Goal: Navigation & Orientation: Find specific page/section

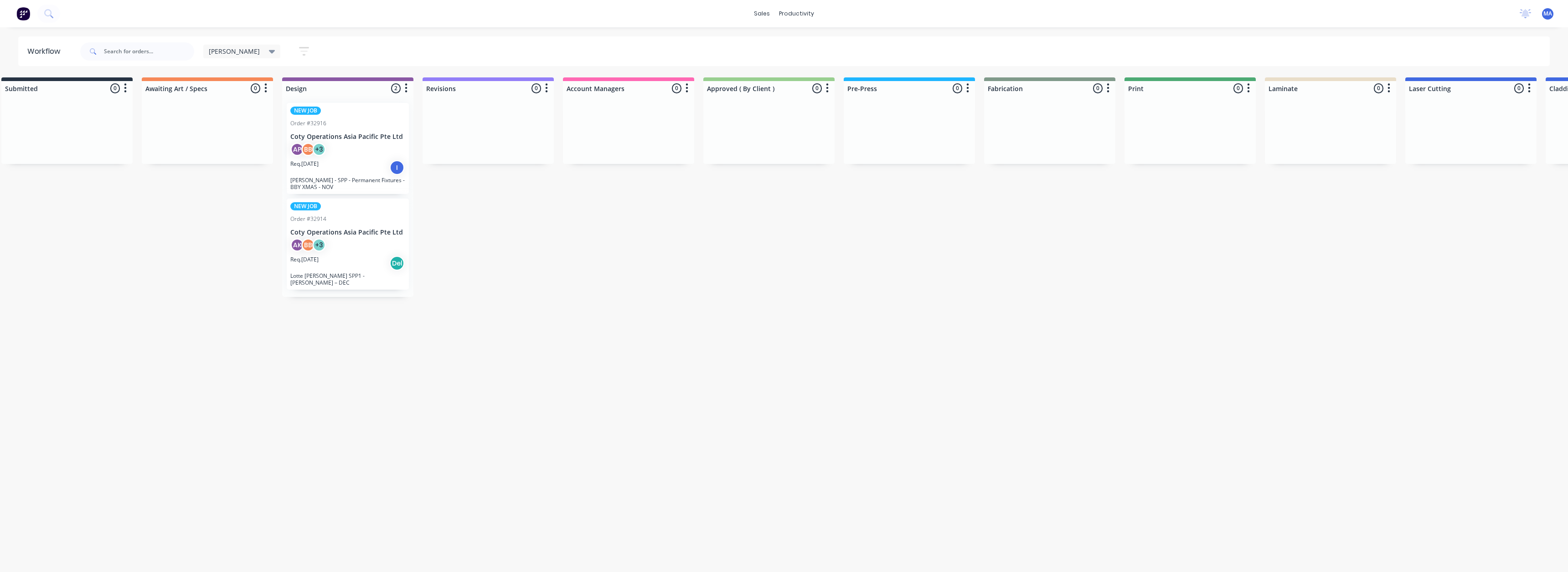
scroll to position [0, 18]
click at [365, 173] on div "Req. [DATE] I" at bounding box center [348, 167] width 115 height 16
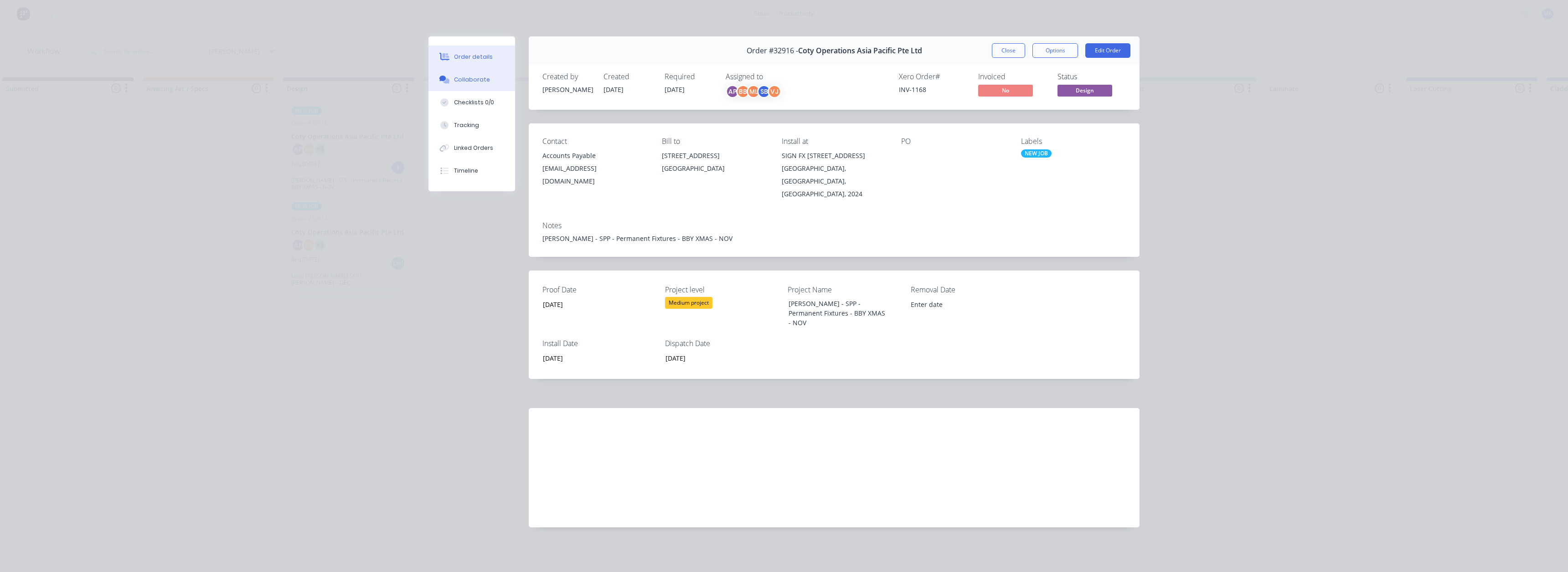
click at [483, 82] on div "Collaborate" at bounding box center [471, 80] width 36 height 8
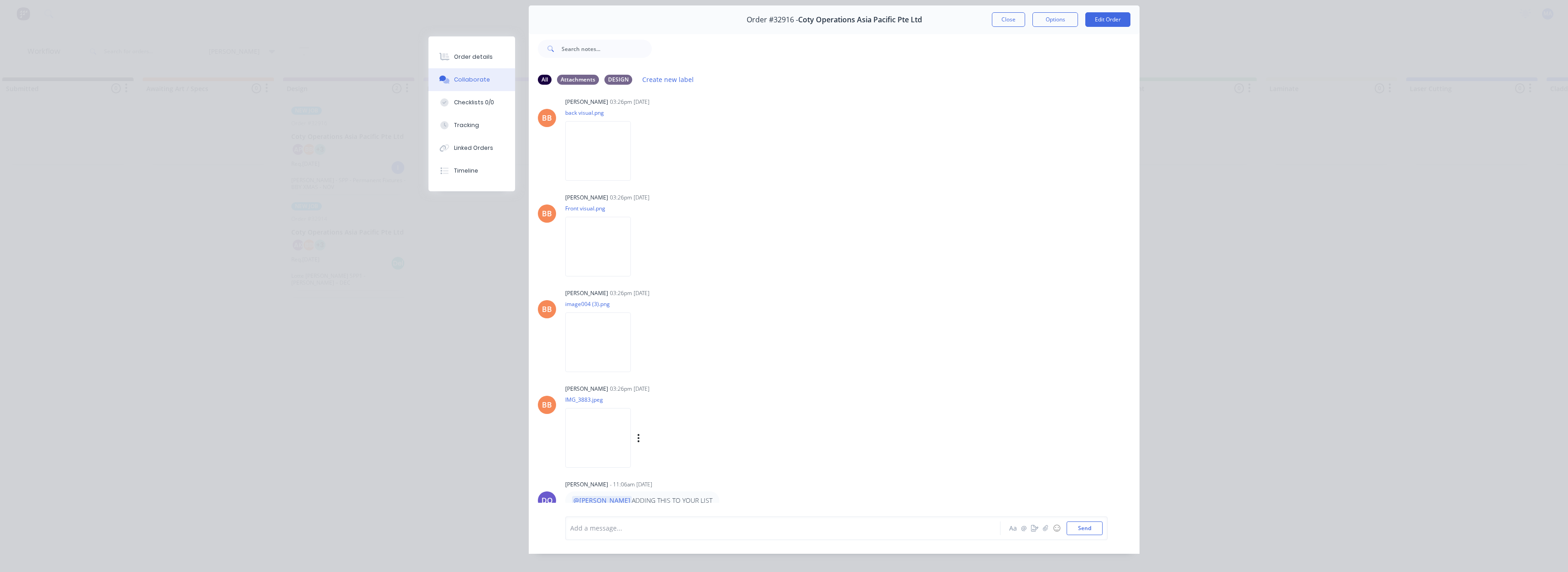
scroll to position [49, 0]
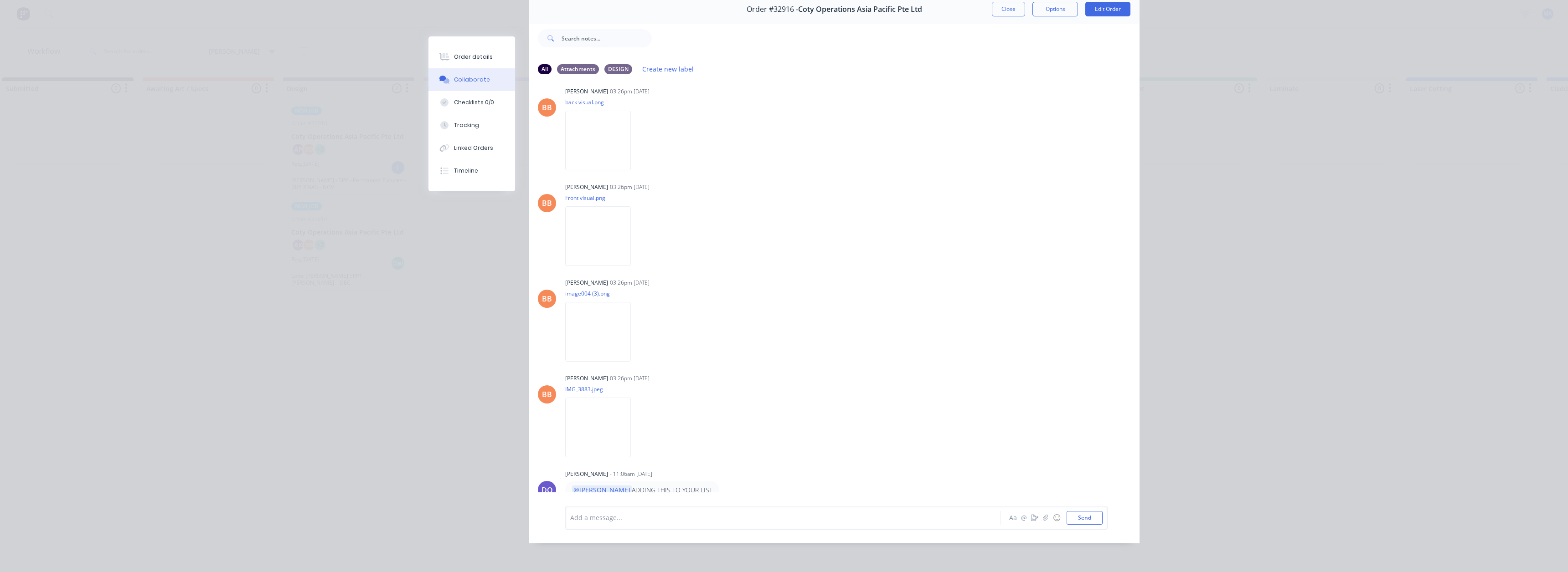
click at [455, 406] on div "Order #32916 - Coty Operations Asia Pacific Pte Ltd Close Options Edit Order Al…" at bounding box center [784, 269] width 711 height 549
click at [1003, 7] on button "Close" at bounding box center [1008, 9] width 33 height 15
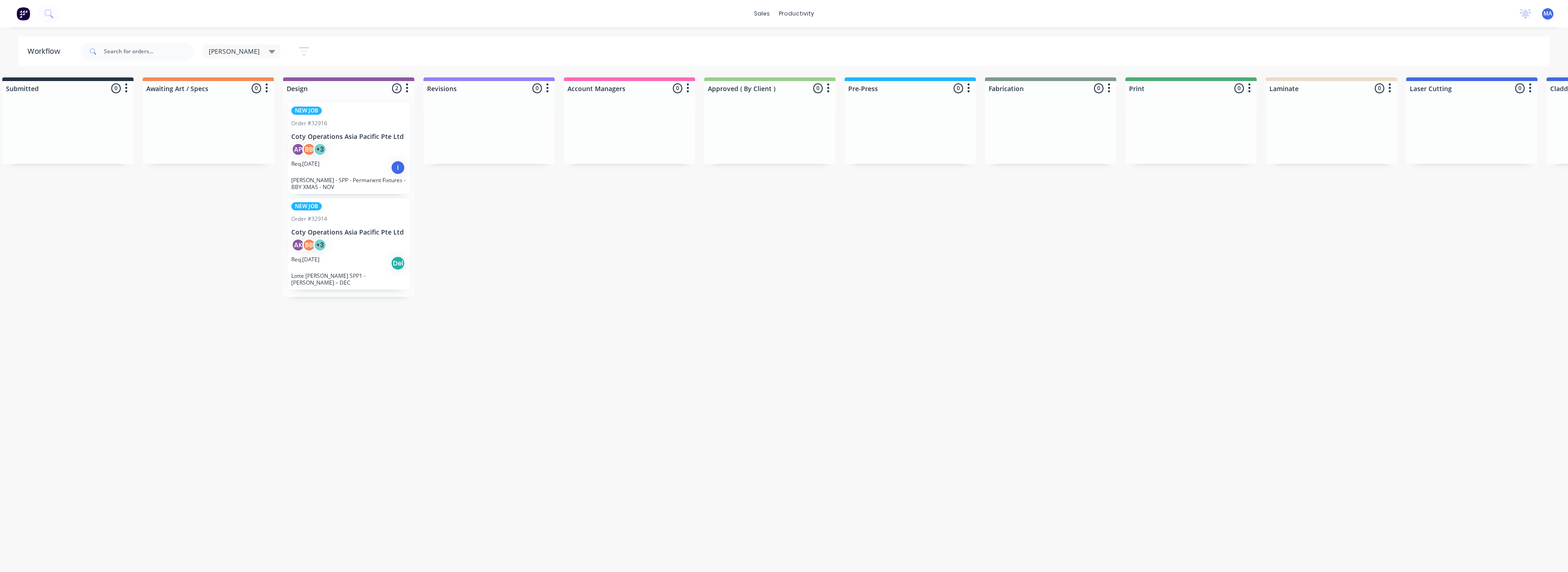
click at [384, 234] on p "Coty Operations Asia Pacific Pte Ltd" at bounding box center [348, 232] width 115 height 8
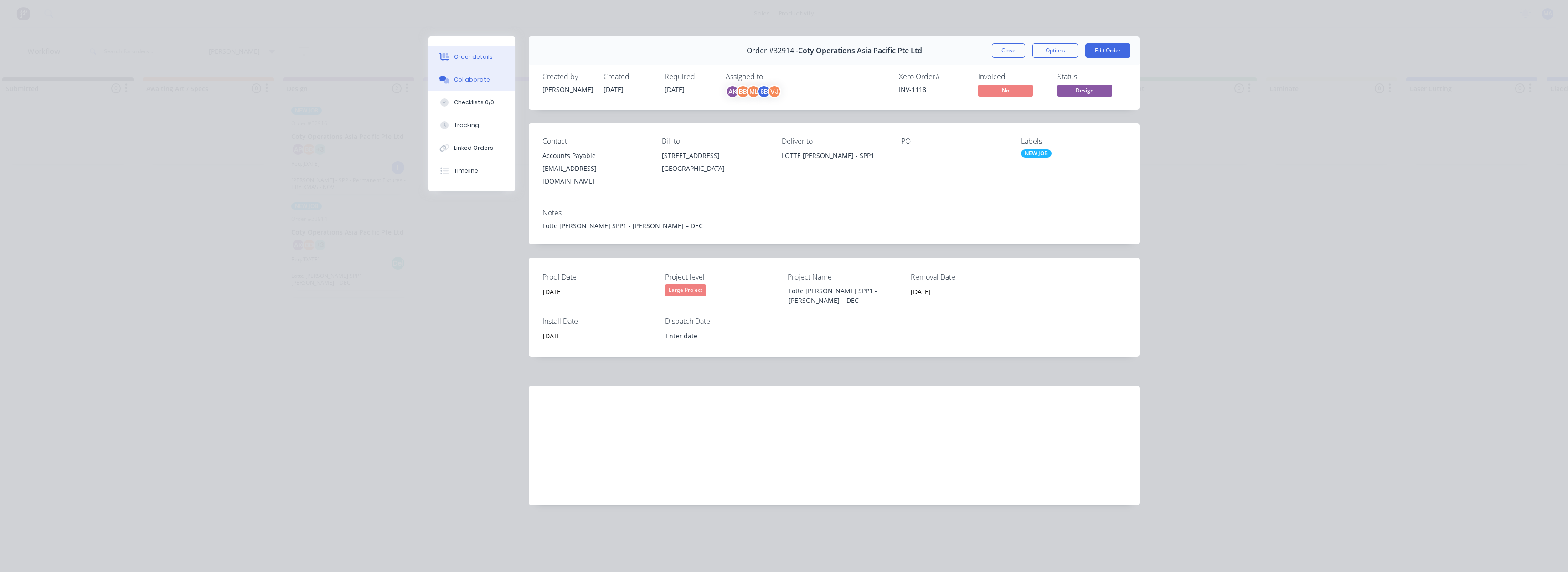
click at [459, 80] on div "Collaborate" at bounding box center [471, 80] width 36 height 8
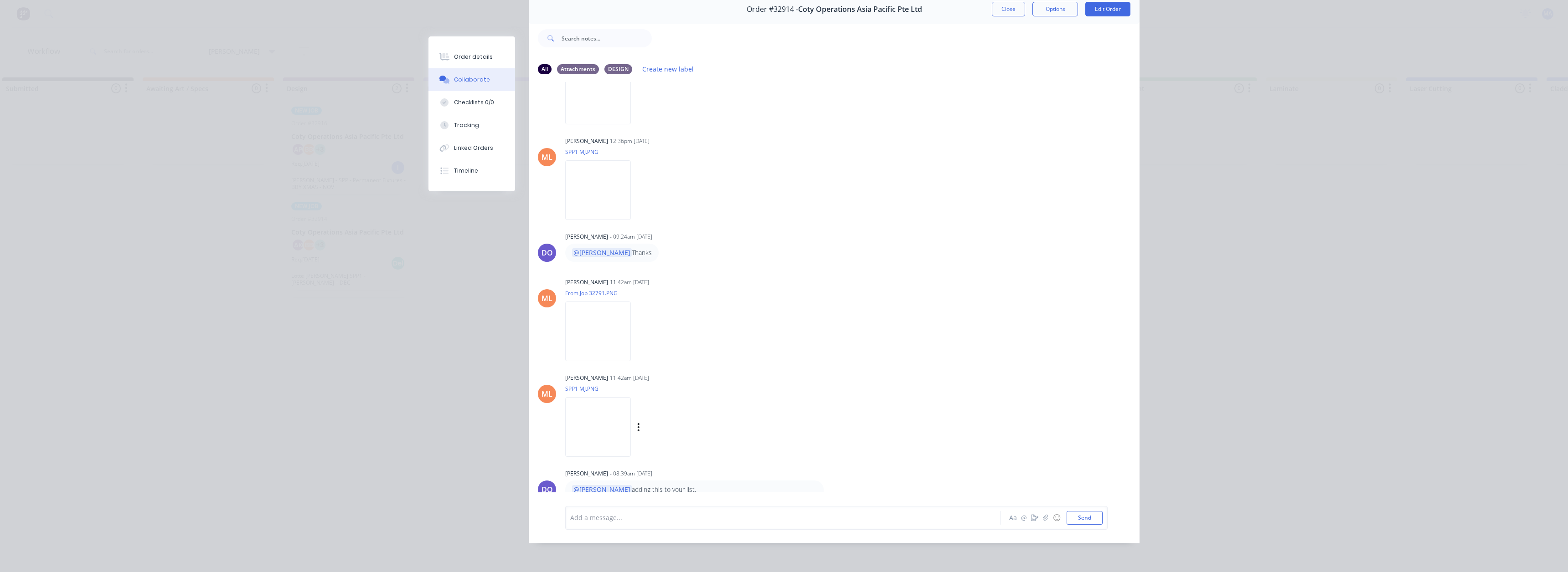
click at [604, 403] on img at bounding box center [598, 426] width 65 height 59
click at [456, 210] on div "Order #32914 - Coty Operations Asia Pacific Pte Ltd Close Options Edit Order Al…" at bounding box center [784, 269] width 711 height 549
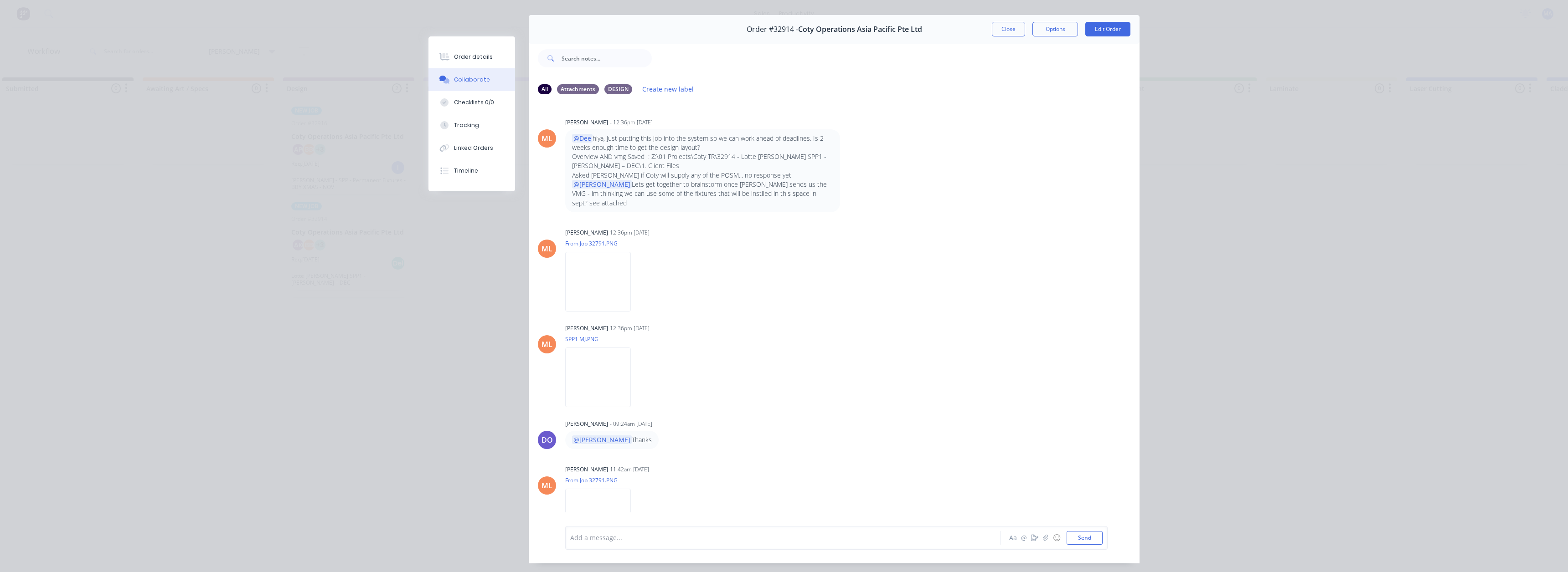
scroll to position [0, 0]
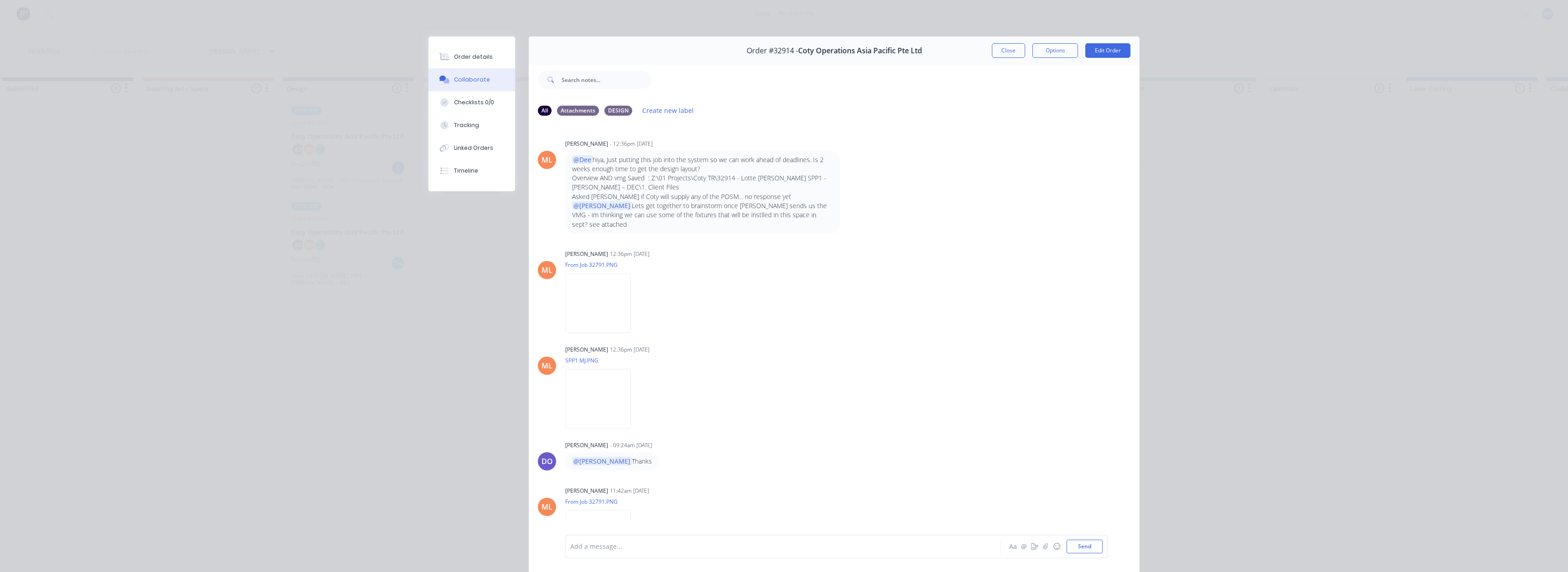
click at [995, 57] on div "Order #32914 - Coty Operations Asia Pacific Pte Ltd Close Options Edit Order" at bounding box center [834, 51] width 611 height 29
click at [998, 50] on button "Close" at bounding box center [1008, 50] width 33 height 15
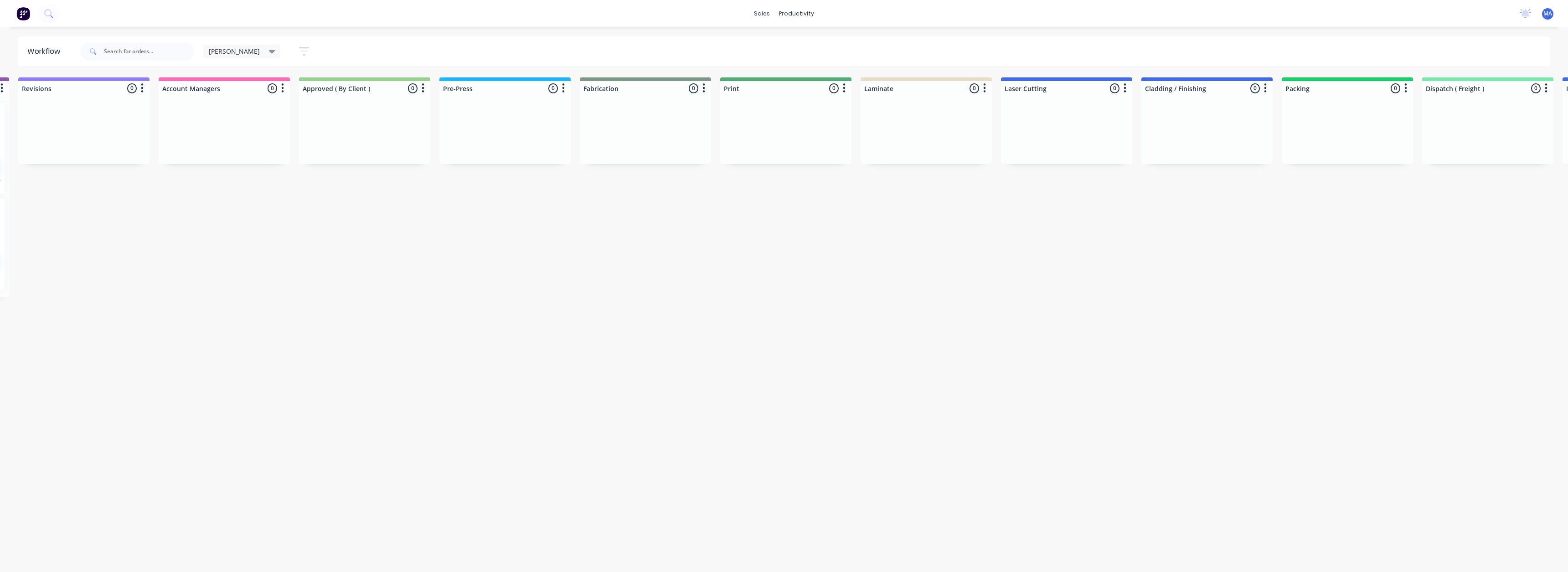
scroll to position [0, 412]
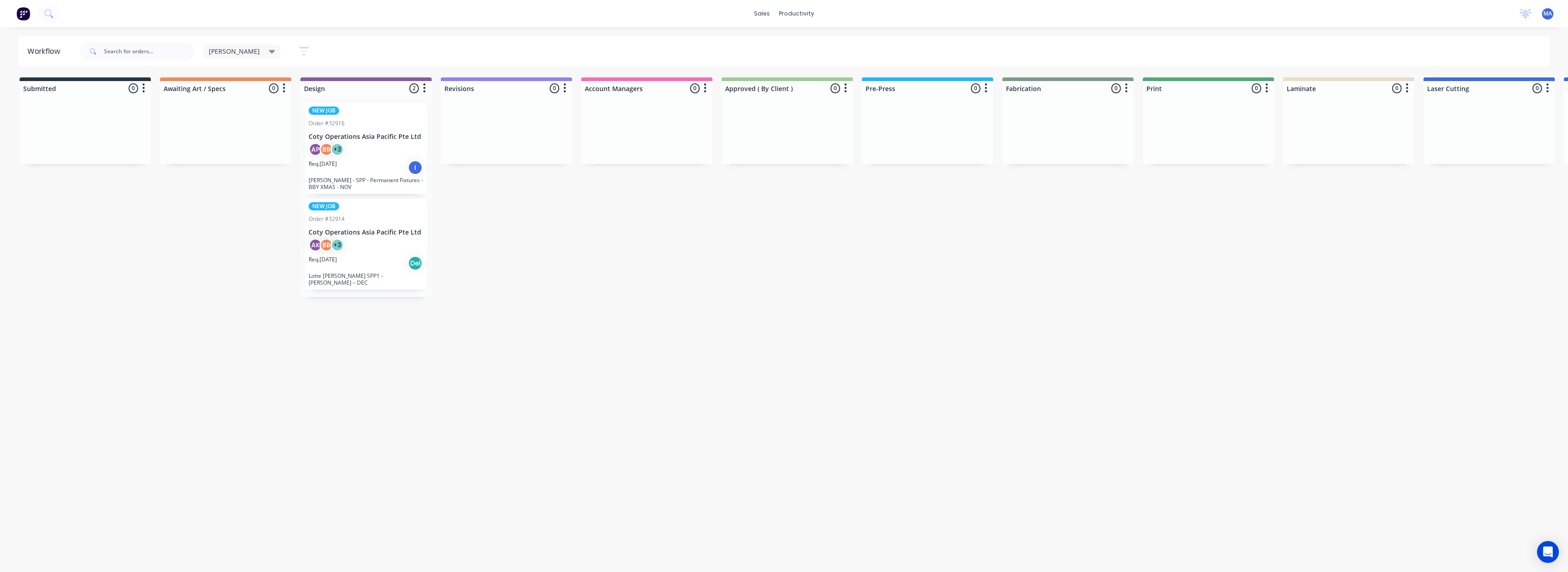
click at [717, 334] on div "Workflow Moses Save new view None edit Moses (Default) edit Abdul's View edit A…" at bounding box center [784, 295] width 1568 height 518
click at [729, 341] on div "Workflow Moses Save new view None edit Moses (Default) edit Abdul's View edit A…" at bounding box center [784, 295] width 1568 height 518
click at [658, 353] on div "Workflow Moses Save new view None edit Moses (Default) edit Abdul's View edit A…" at bounding box center [784, 295] width 1568 height 518
click at [1345, 467] on div "Workflow Moses Save new view None edit Moses (Default) edit Abdul's View edit A…" at bounding box center [784, 295] width 1568 height 518
